Goal: Information Seeking & Learning: Learn about a topic

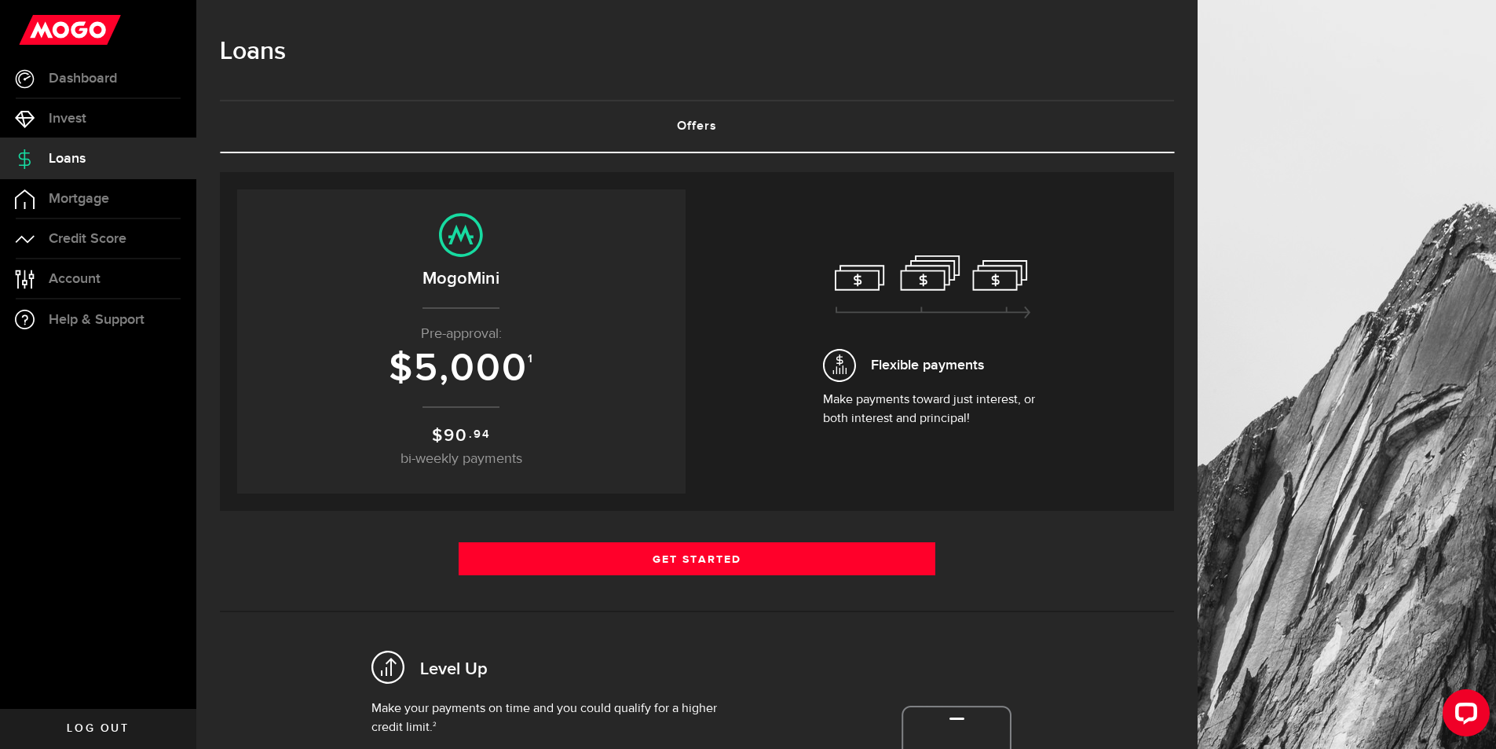
click at [492, 423] on p "$ 90 .94 bi-weekly payments" at bounding box center [461, 446] width 417 height 47
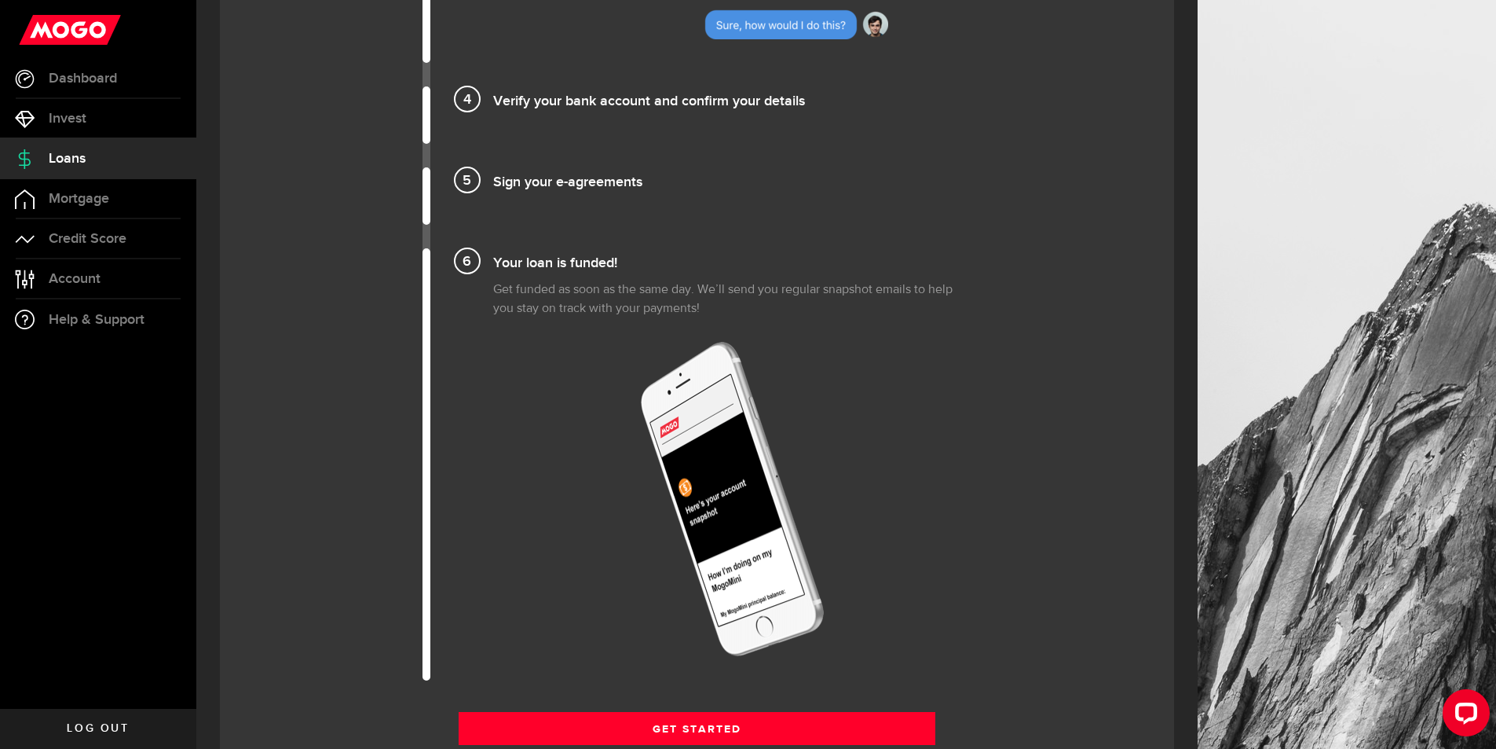
scroll to position [1989, 0]
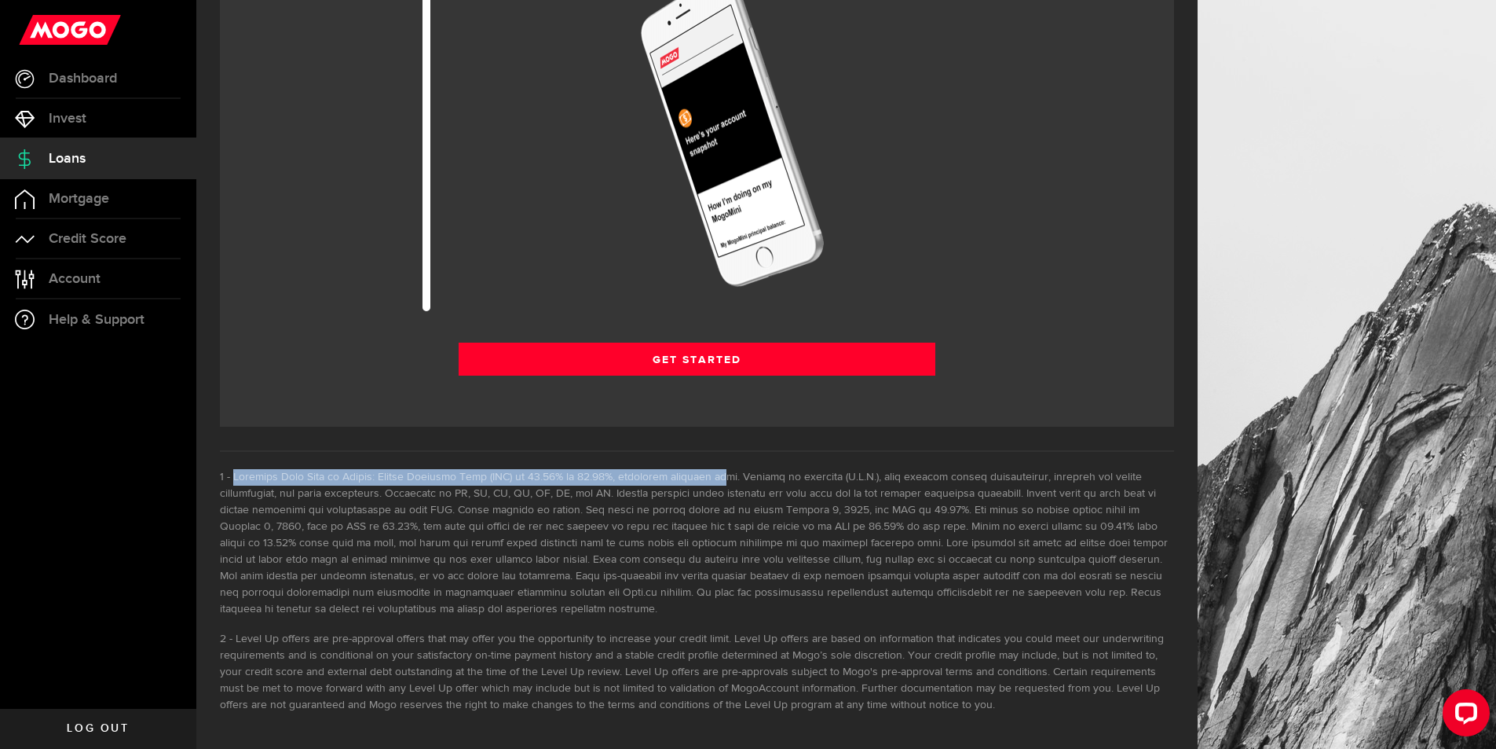
drag, startPoint x: 232, startPoint y: 477, endPoint x: 693, endPoint y: 482, distance: 460.3
click at [693, 482] on li at bounding box center [697, 543] width 954 height 148
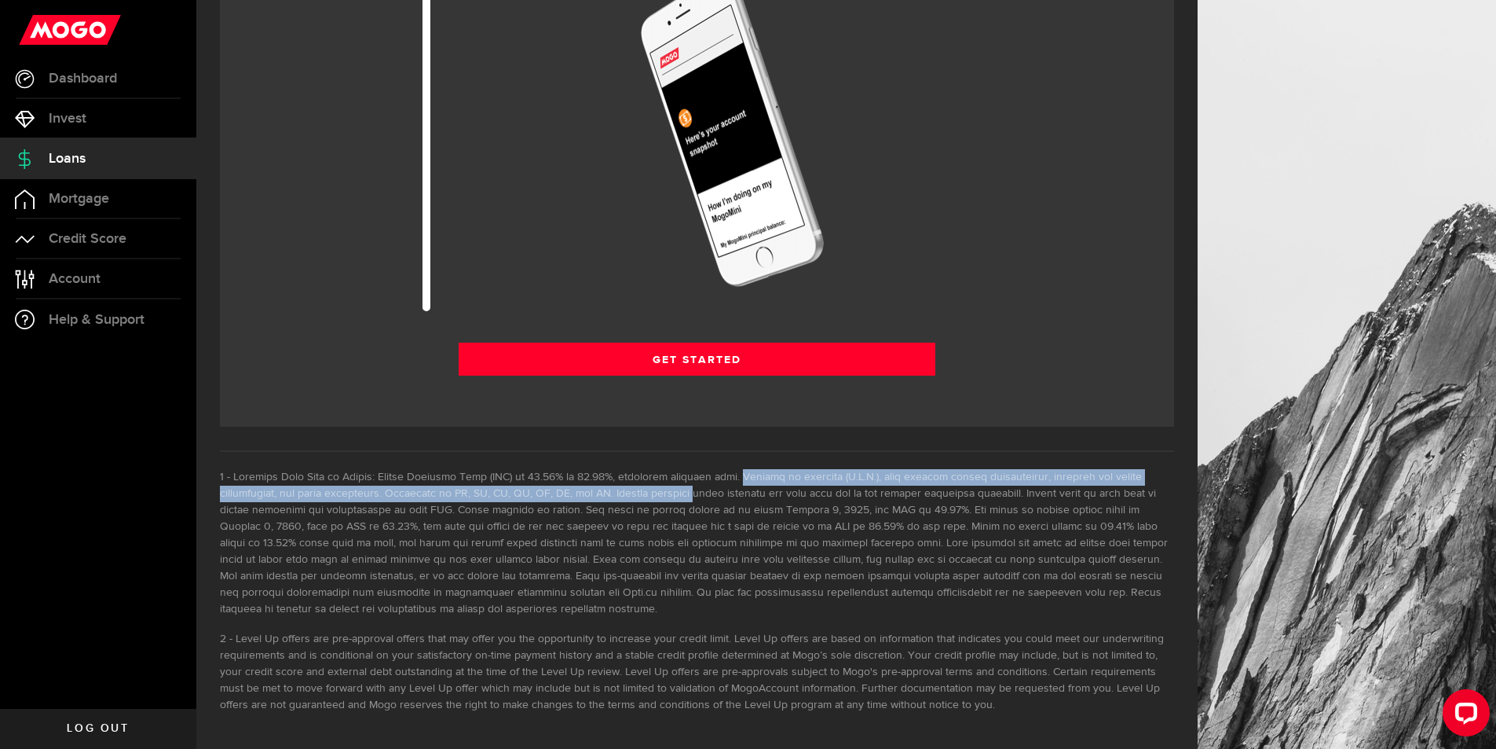
drag, startPoint x: 730, startPoint y: 478, endPoint x: 639, endPoint y: 496, distance: 92.1
click at [639, 496] on li at bounding box center [697, 543] width 954 height 148
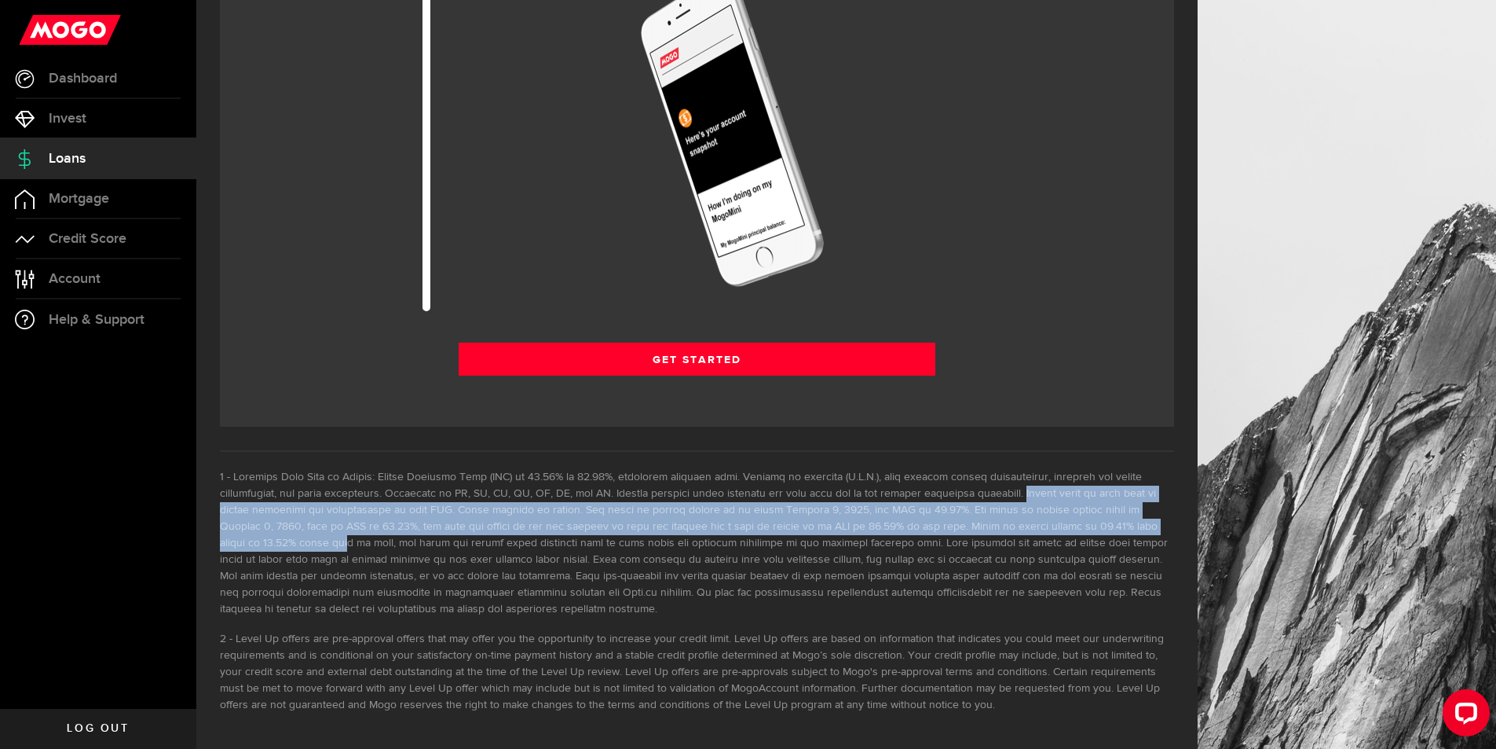
drag, startPoint x: 970, startPoint y: 492, endPoint x: 1034, endPoint y: 531, distance: 75.0
click at [1034, 531] on li at bounding box center [697, 543] width 954 height 148
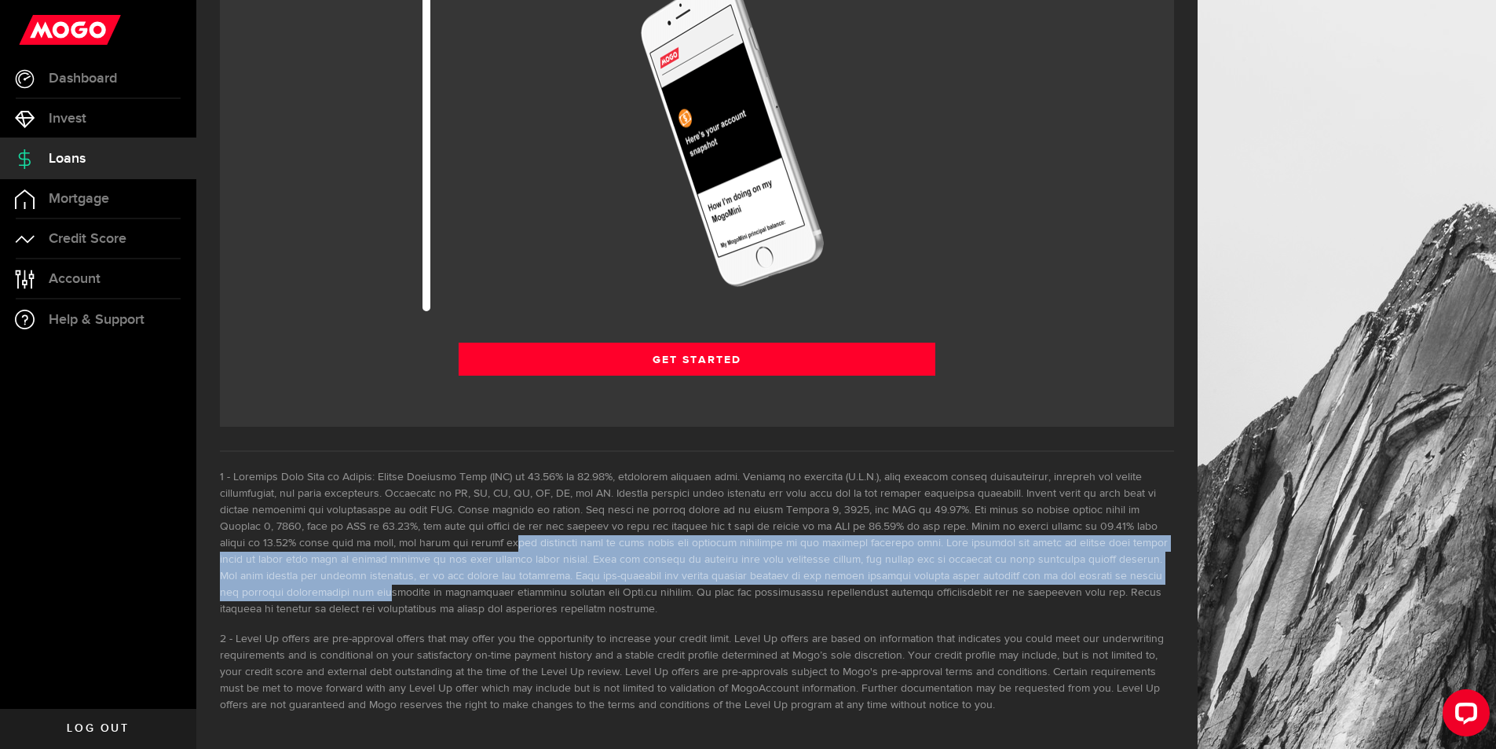
drag, startPoint x: 224, startPoint y: 540, endPoint x: 936, endPoint y: 579, distance: 713.4
click at [936, 579] on li at bounding box center [697, 543] width 954 height 148
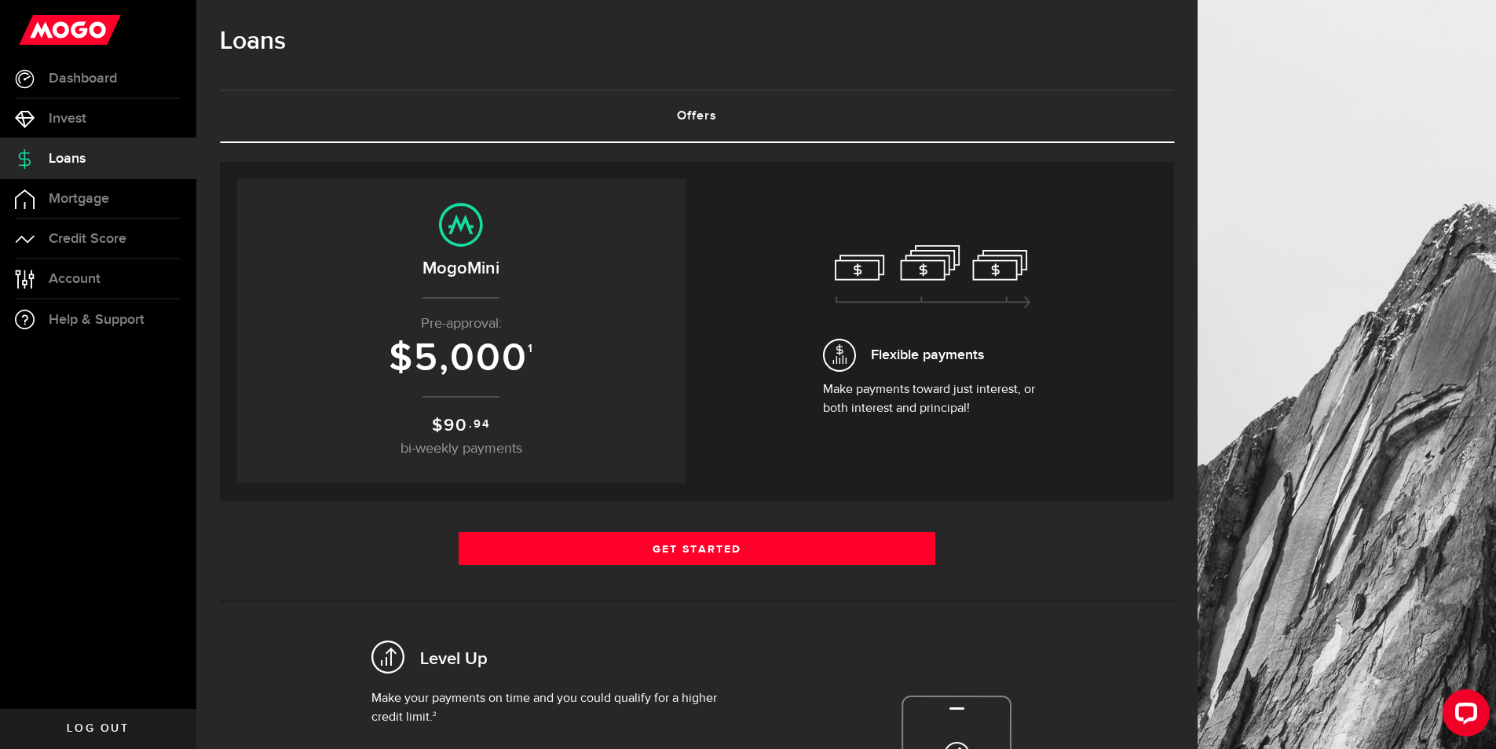
scroll to position [0, 0]
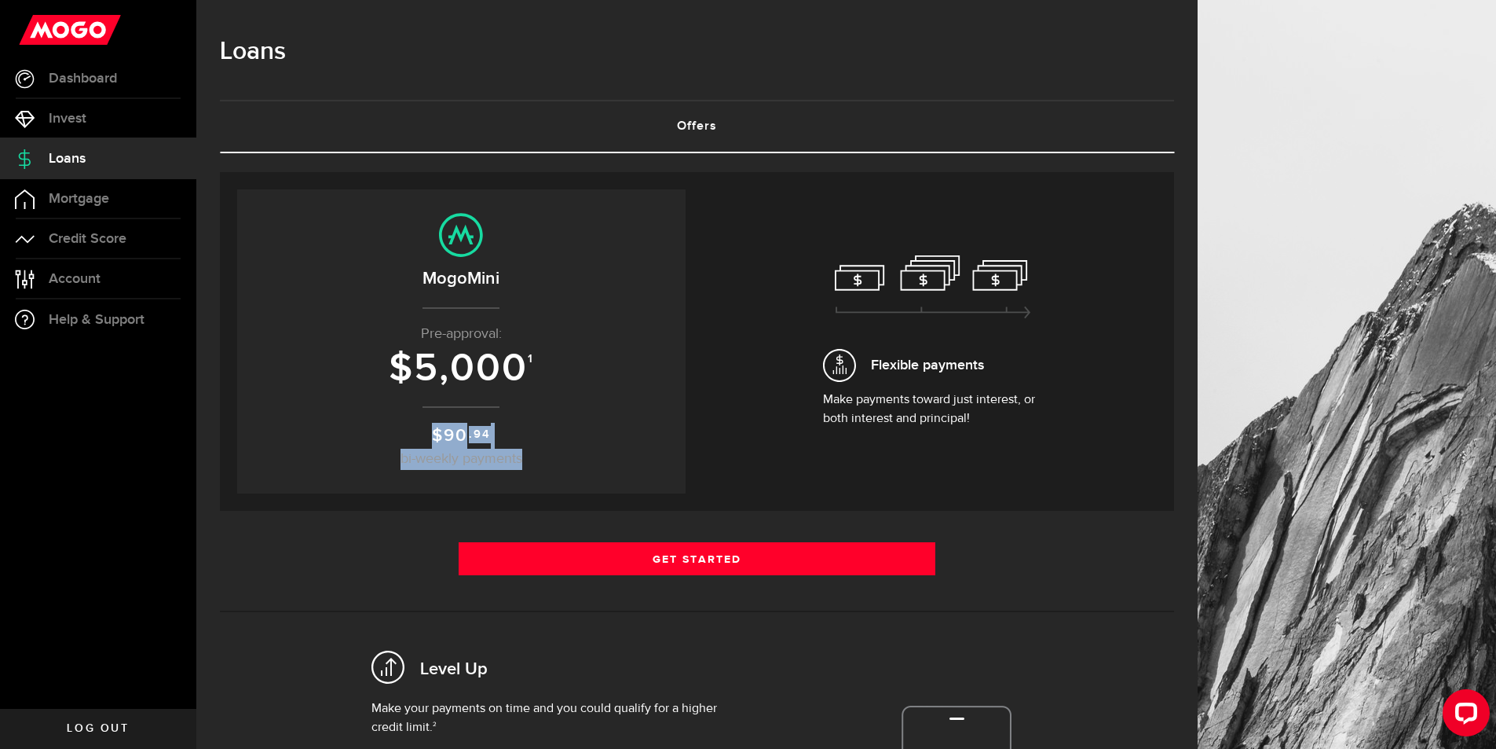
drag, startPoint x: 437, startPoint y: 434, endPoint x: 540, endPoint y: 461, distance: 106.3
click at [540, 461] on p "$ 90 .94 bi-weekly payments" at bounding box center [461, 446] width 417 height 47
drag, startPoint x: 424, startPoint y: 435, endPoint x: 551, endPoint y: 458, distance: 129.3
click at [551, 458] on p "$ 90 .94 bi-weekly payments" at bounding box center [461, 446] width 417 height 47
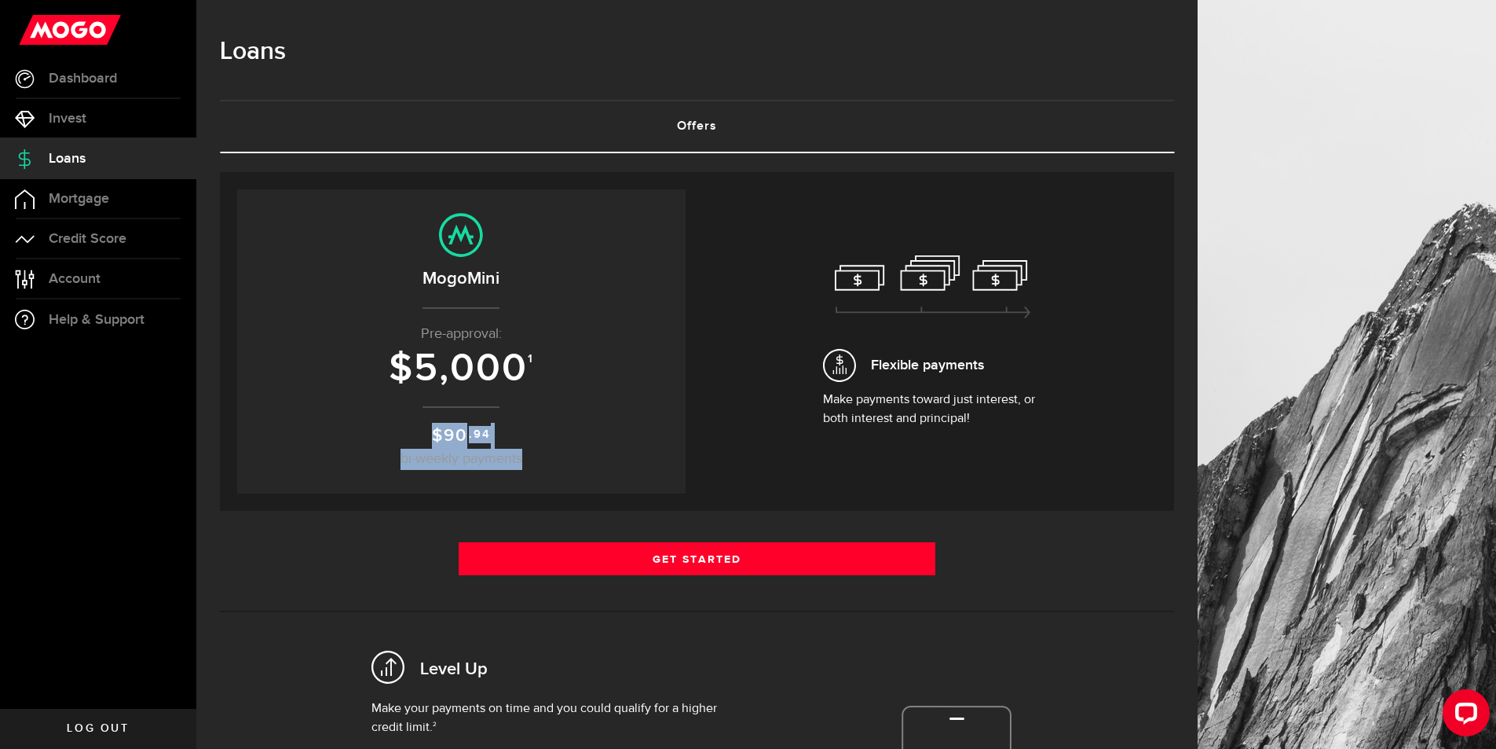
click at [551, 458] on p "$ 90 .94 bi-weekly payments" at bounding box center [461, 446] width 417 height 47
